Goal: Information Seeking & Learning: Learn about a topic

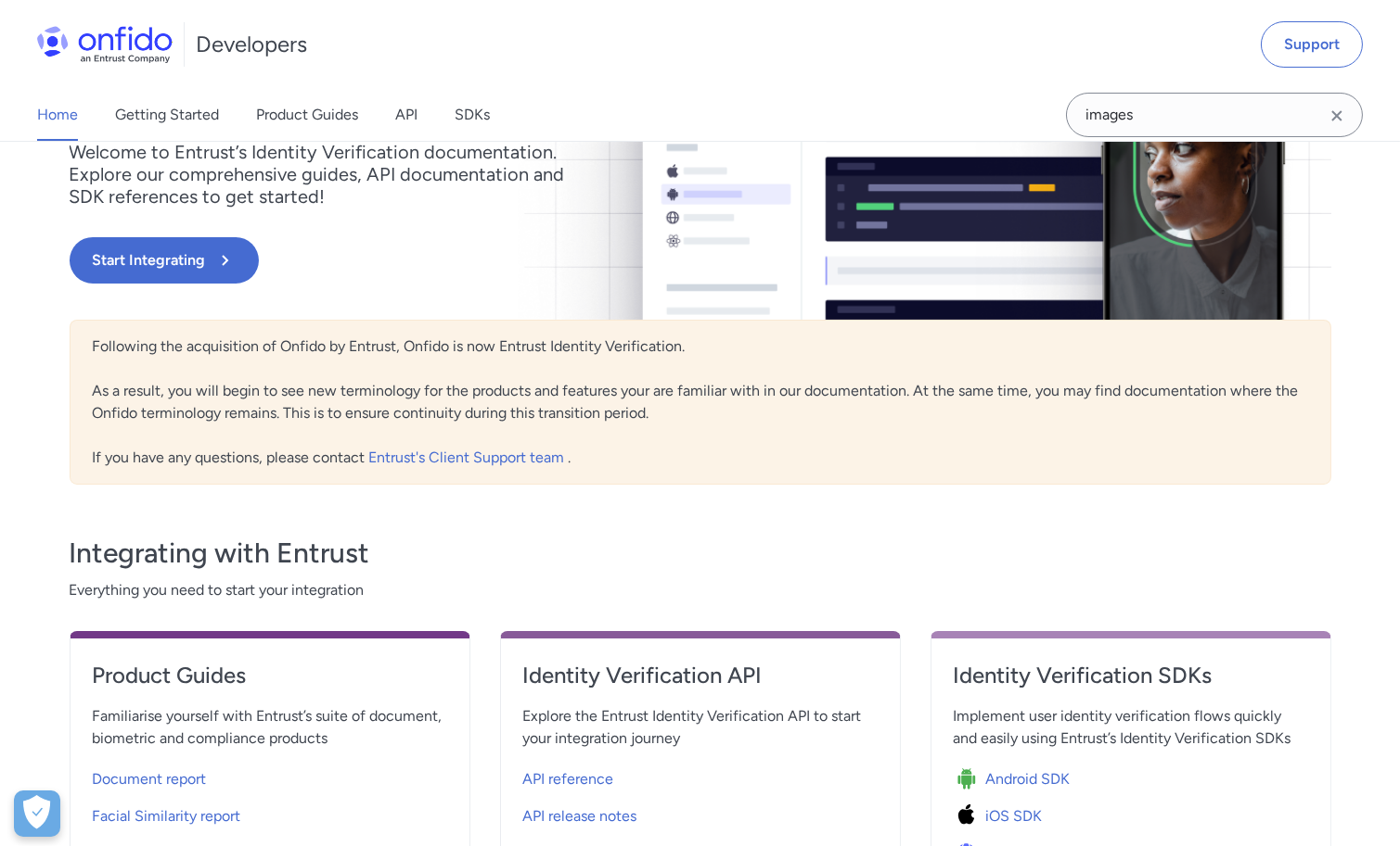
scroll to position [571, 0]
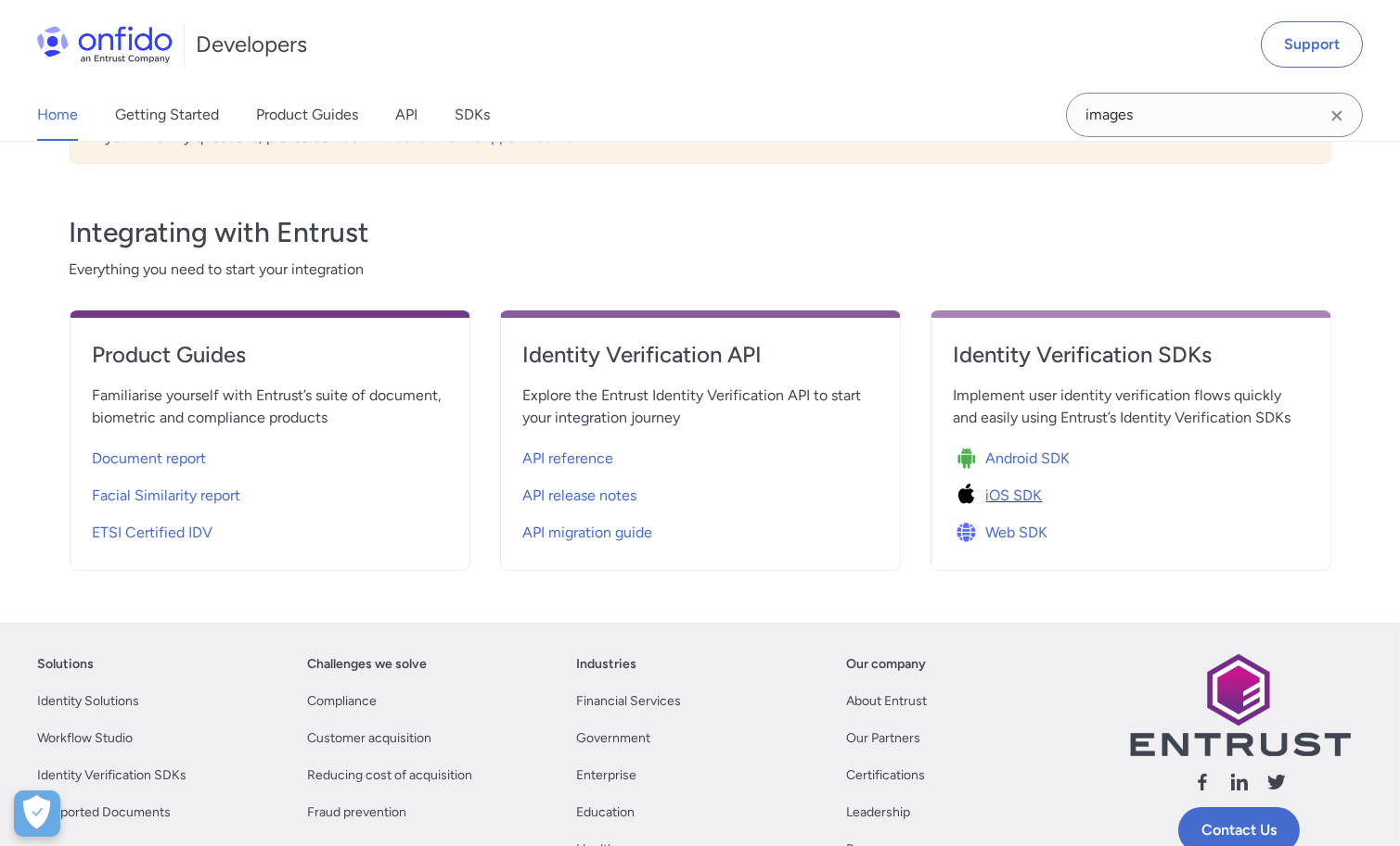
click at [1013, 495] on span "iOS SDK" at bounding box center [1014, 496] width 57 height 23
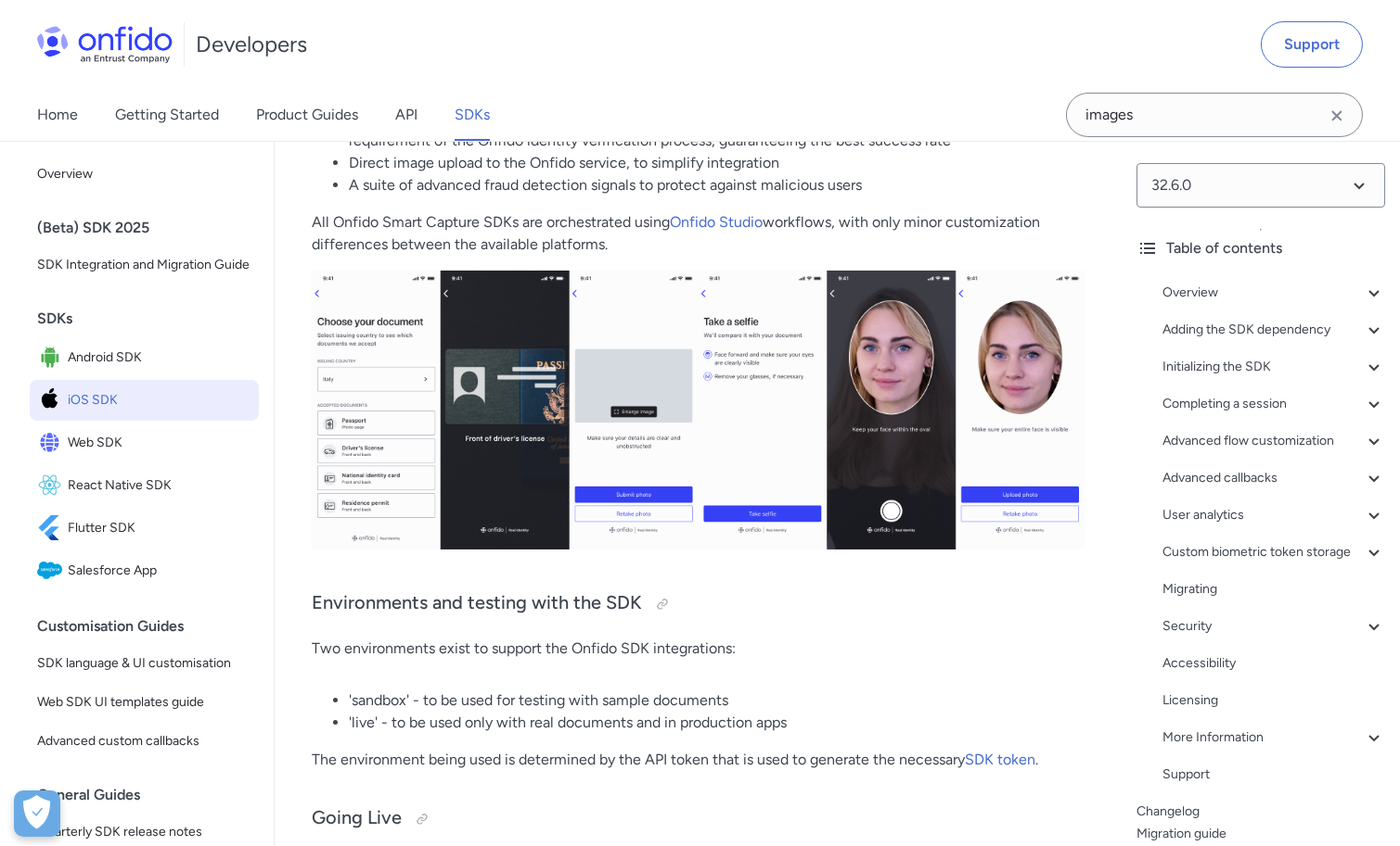
scroll to position [475, 0]
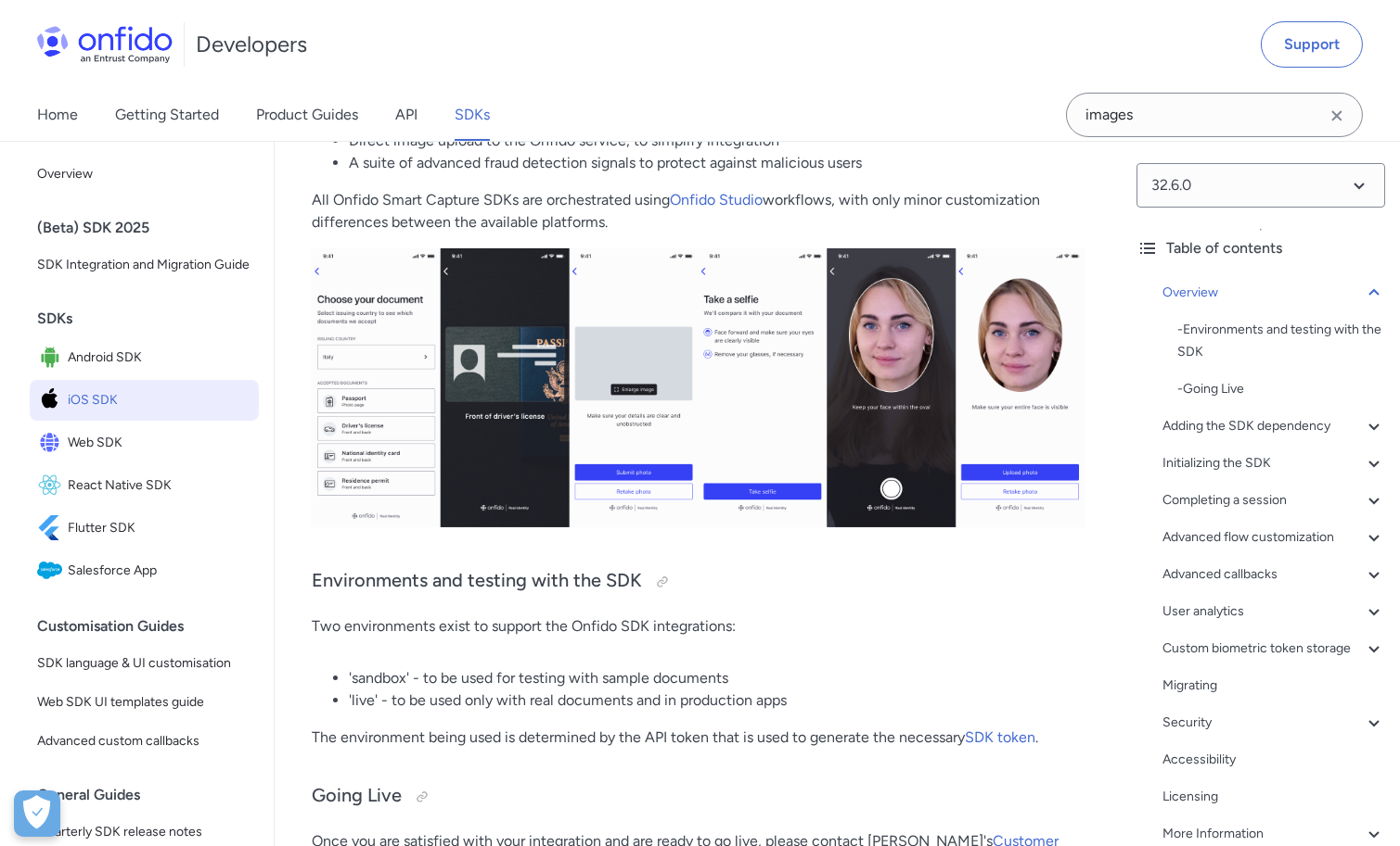
click at [403, 328] on img at bounding box center [697, 388] width 773 height 279
click at [386, 377] on img at bounding box center [697, 388] width 773 height 279
